Goal: Information Seeking & Learning: Learn about a topic

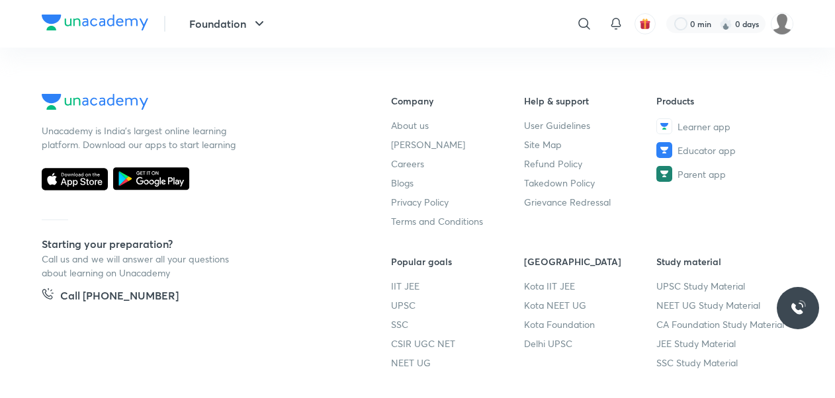
scroll to position [415, 0]
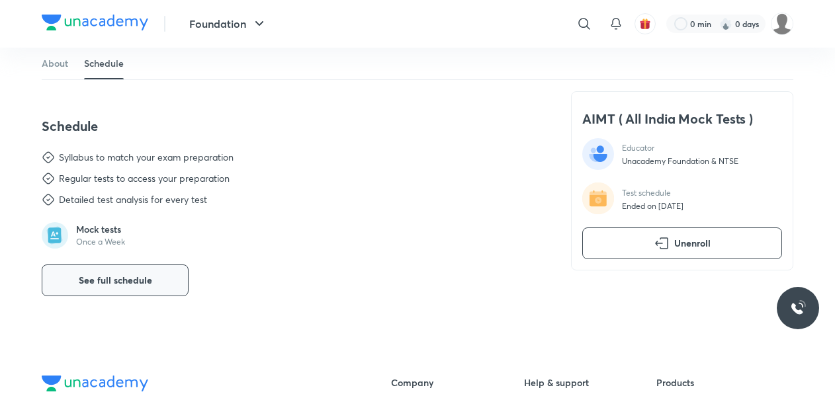
click at [134, 288] on button "See full schedule" at bounding box center [115, 281] width 147 height 32
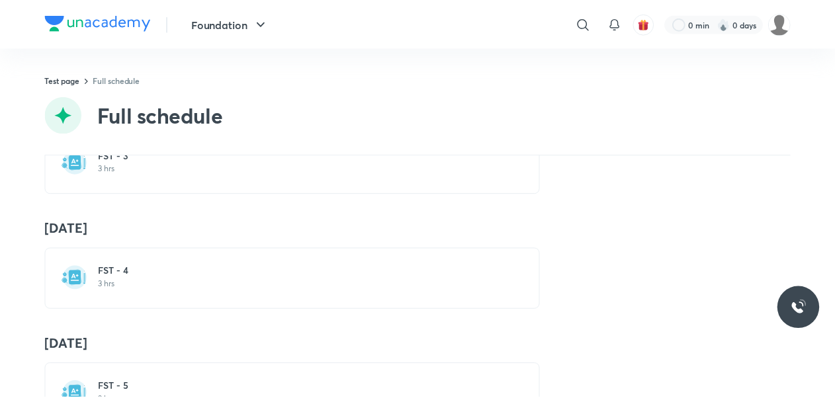
scroll to position [569, 0]
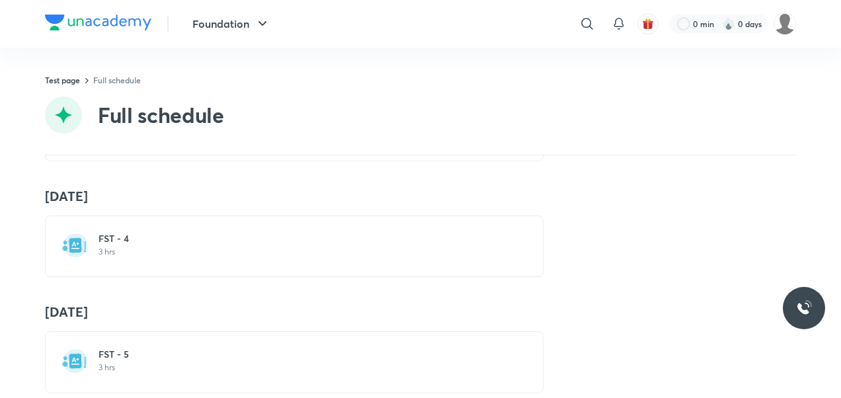
click at [386, 253] on p "3 hrs" at bounding box center [302, 252] width 407 height 11
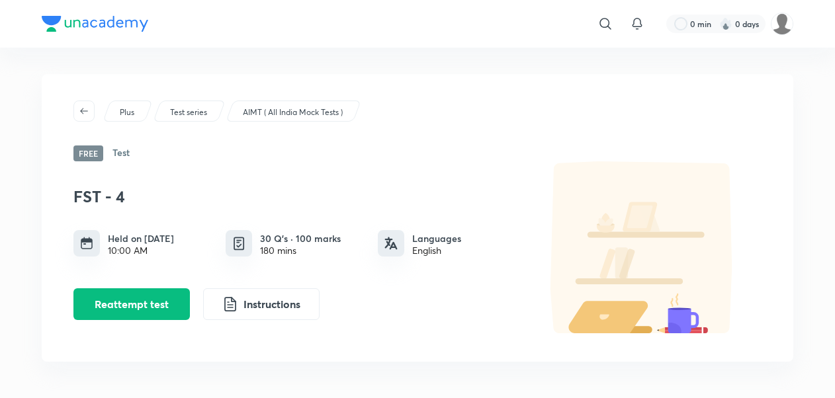
click at [278, 107] on p "AIMT ( All India Mock Tests )" at bounding box center [293, 113] width 100 height 12
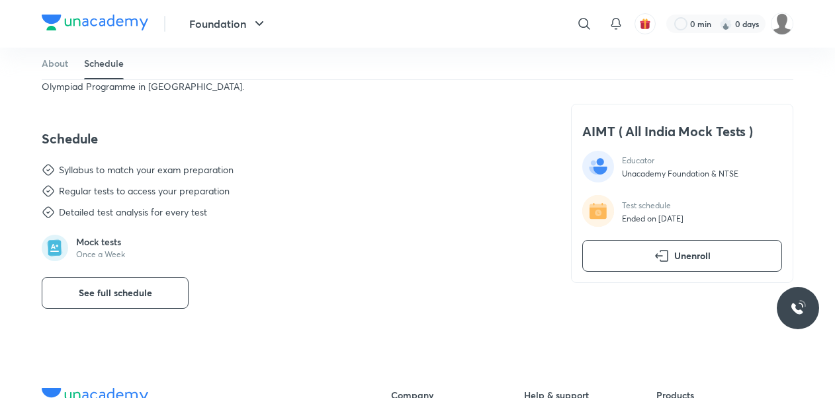
scroll to position [385, 0]
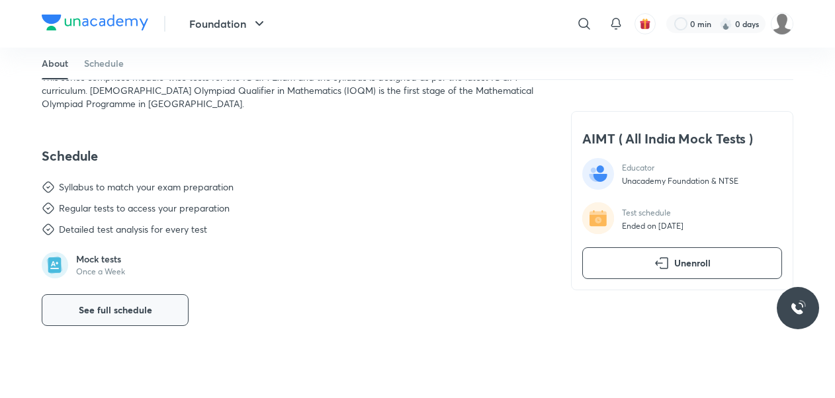
click at [126, 308] on span "See full schedule" at bounding box center [115, 310] width 73 height 13
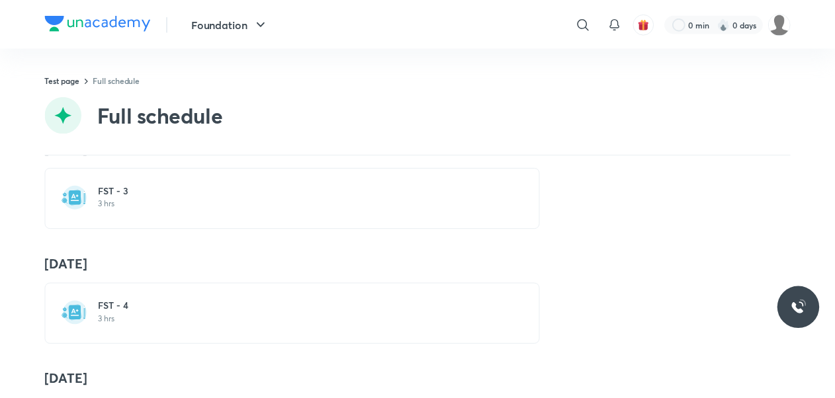
scroll to position [599, 0]
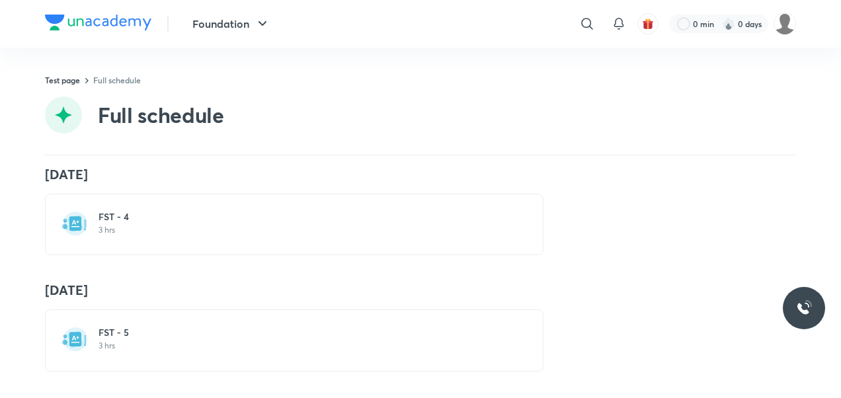
click at [329, 341] on p "3 hrs" at bounding box center [302, 346] width 407 height 11
